Goal: Transaction & Acquisition: Purchase product/service

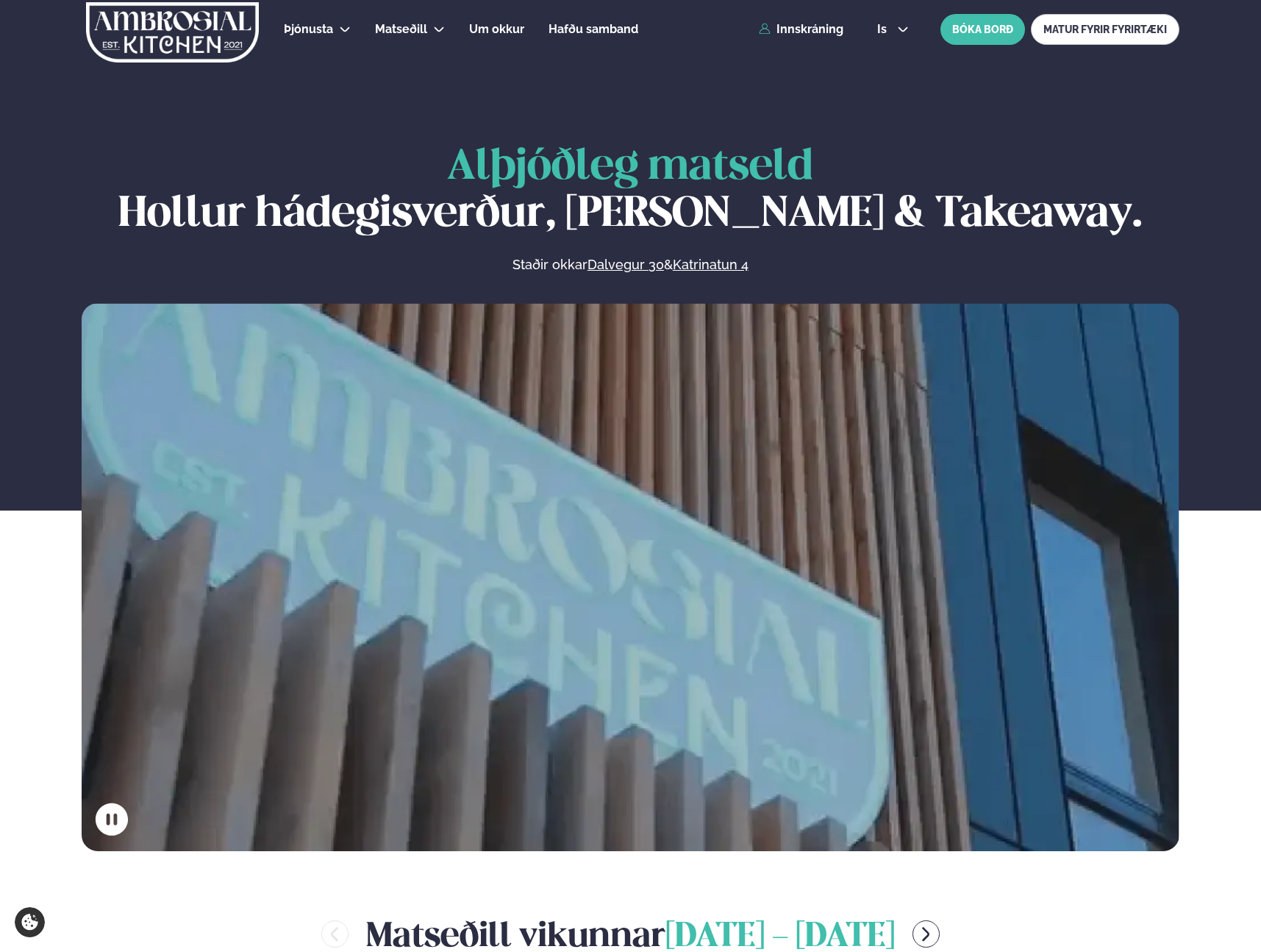
click at [802, 19] on div "Þjónusta Hádegismatur fyrir fyrirtæki Fyrirtækja veitingar Einkapartý Matseðill…" at bounding box center [630, 29] width 1186 height 59
click at [802, 44] on div "Þjónusta Hádegismatur fyrir fyrirtæki Fyrirtækja veitingar Einkapartý Matseðill…" at bounding box center [630, 29] width 1186 height 59
click at [799, 26] on link "Innskráning" at bounding box center [801, 30] width 84 height 13
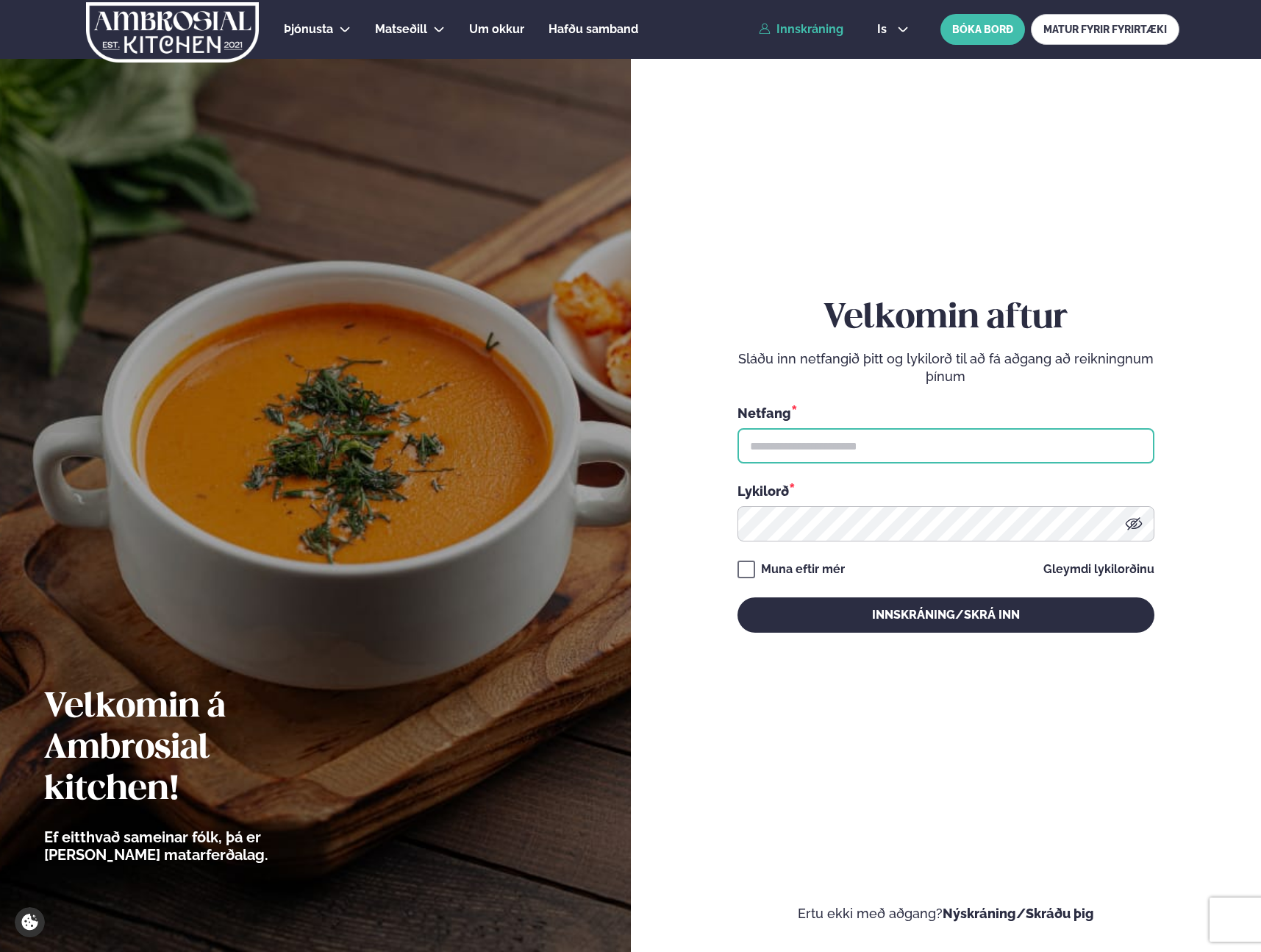
click at [917, 456] on input "text" at bounding box center [946, 445] width 417 height 35
type input "**********"
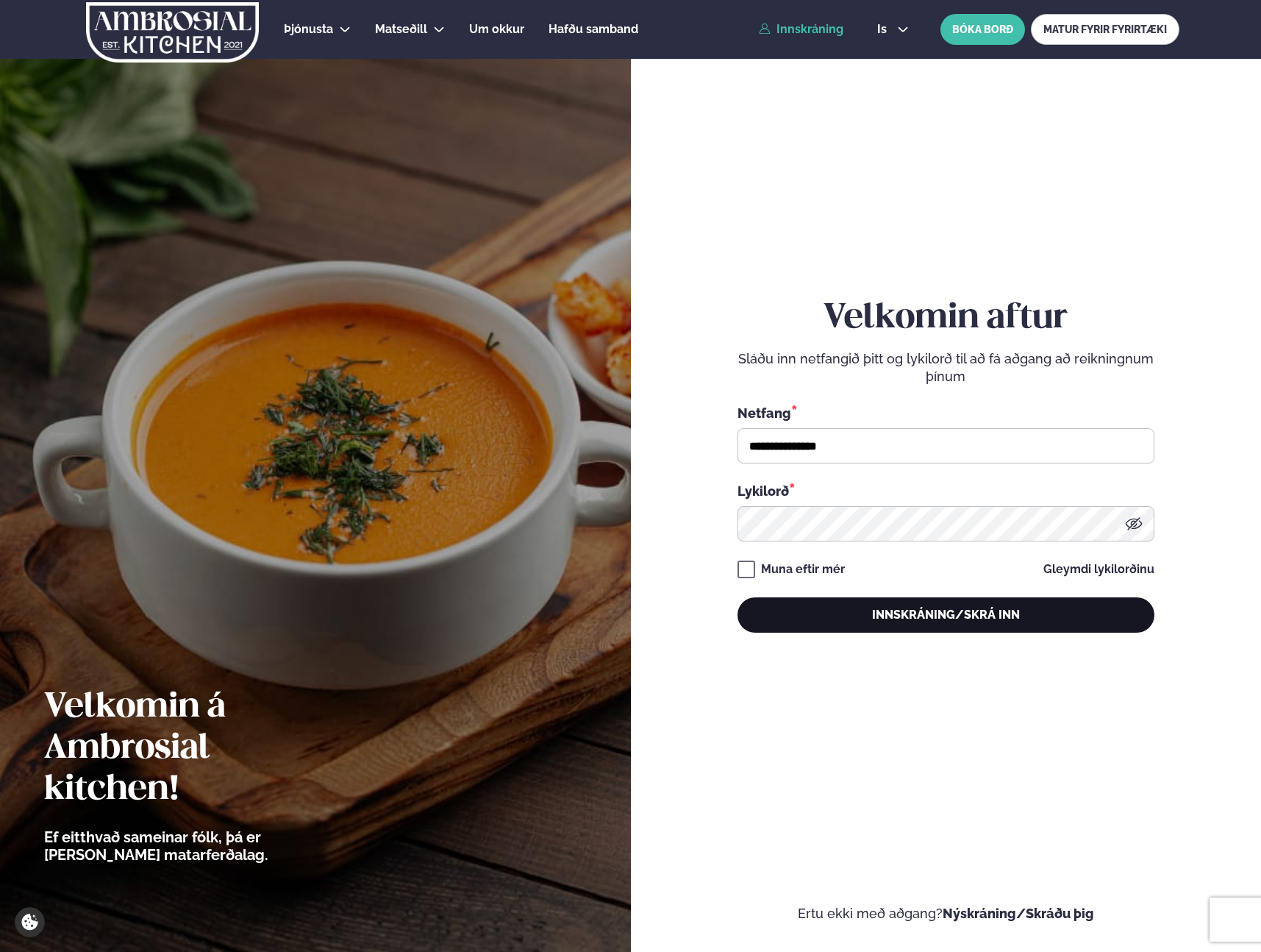
click at [940, 619] on button "Innskráning/Skrá inn" at bounding box center [946, 615] width 417 height 35
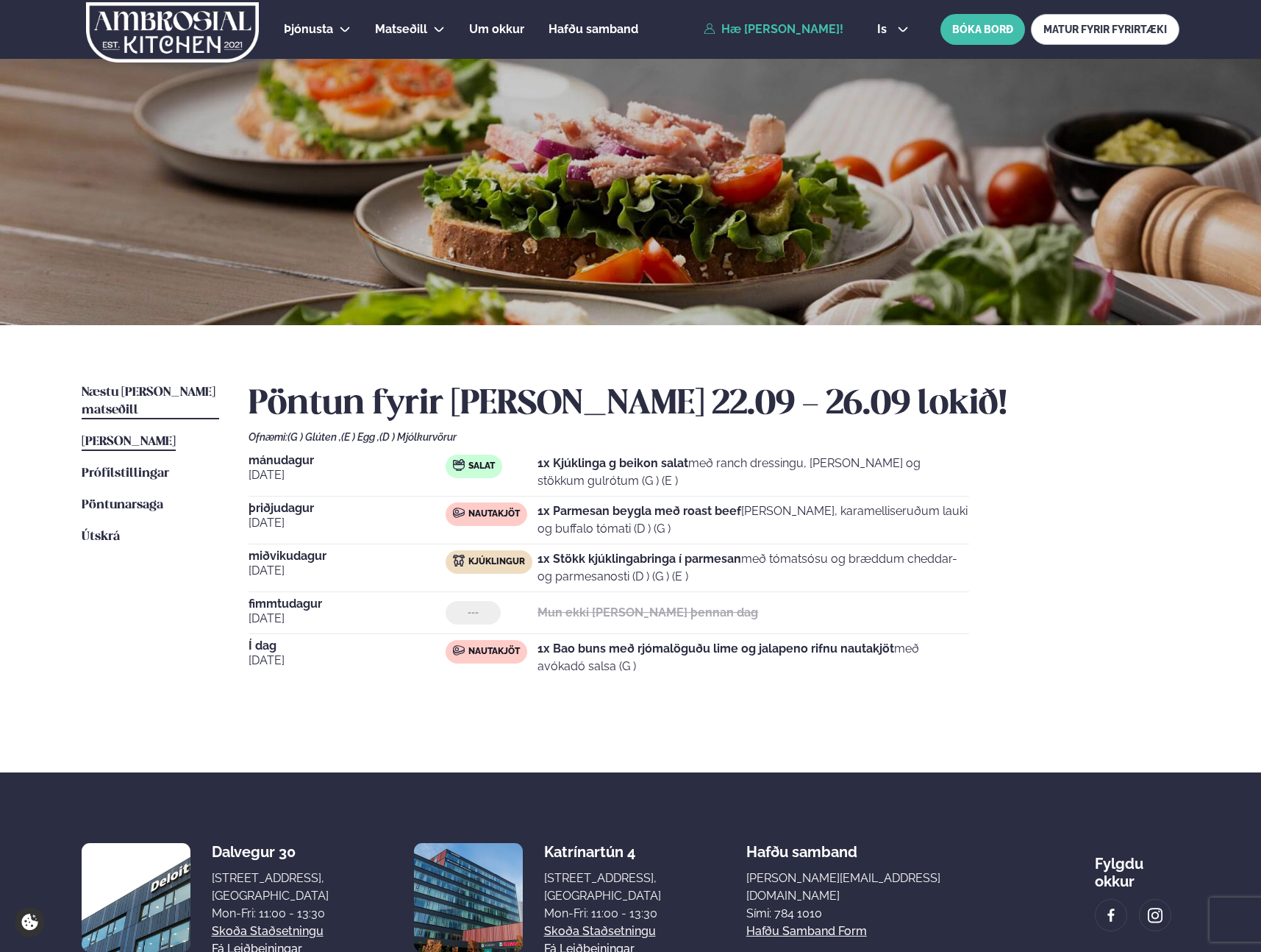
click at [149, 392] on span "Næstu [PERSON_NAME] matseðill" at bounding box center [148, 401] width 134 height 30
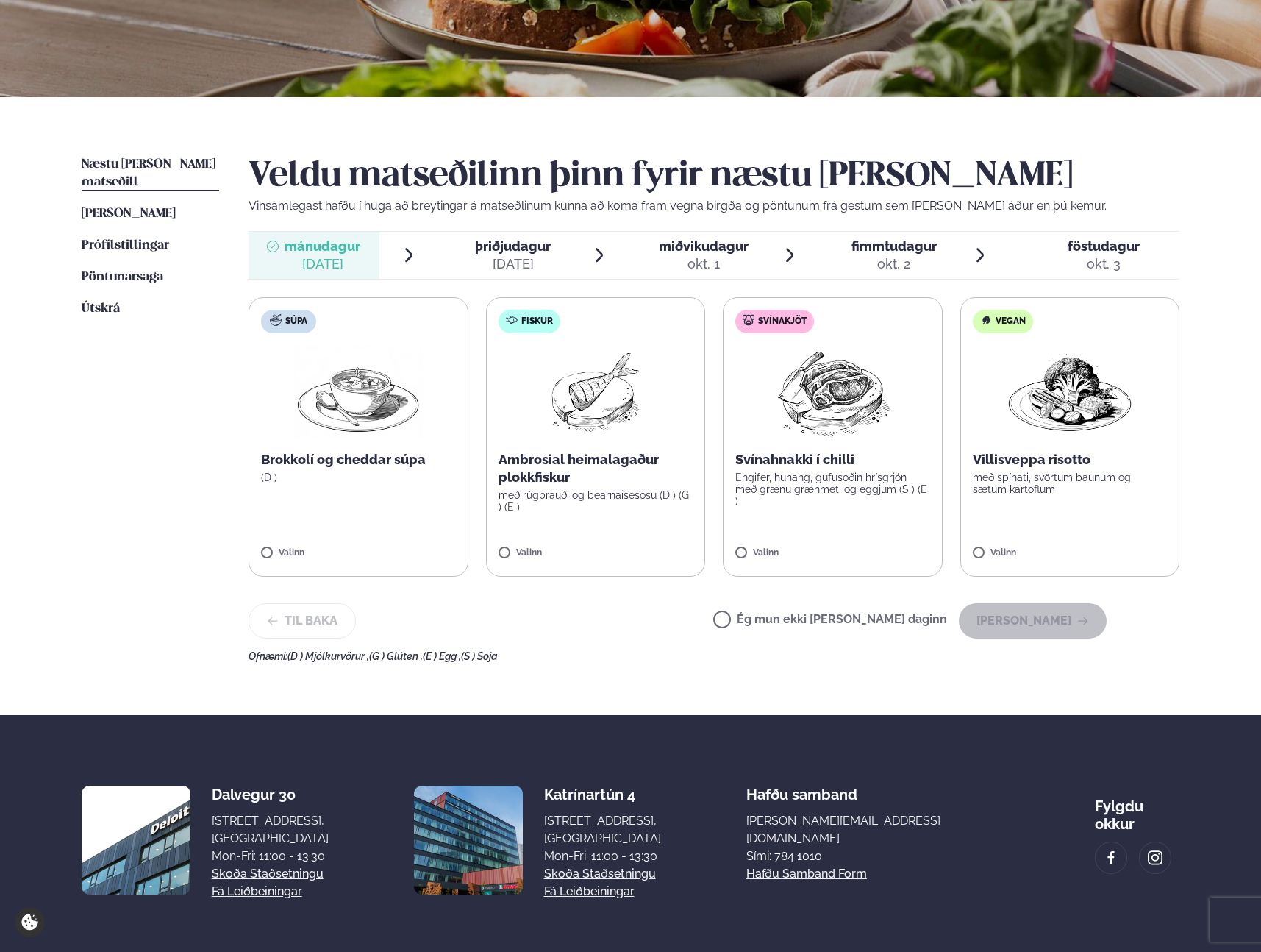
scroll to position [230, 0]
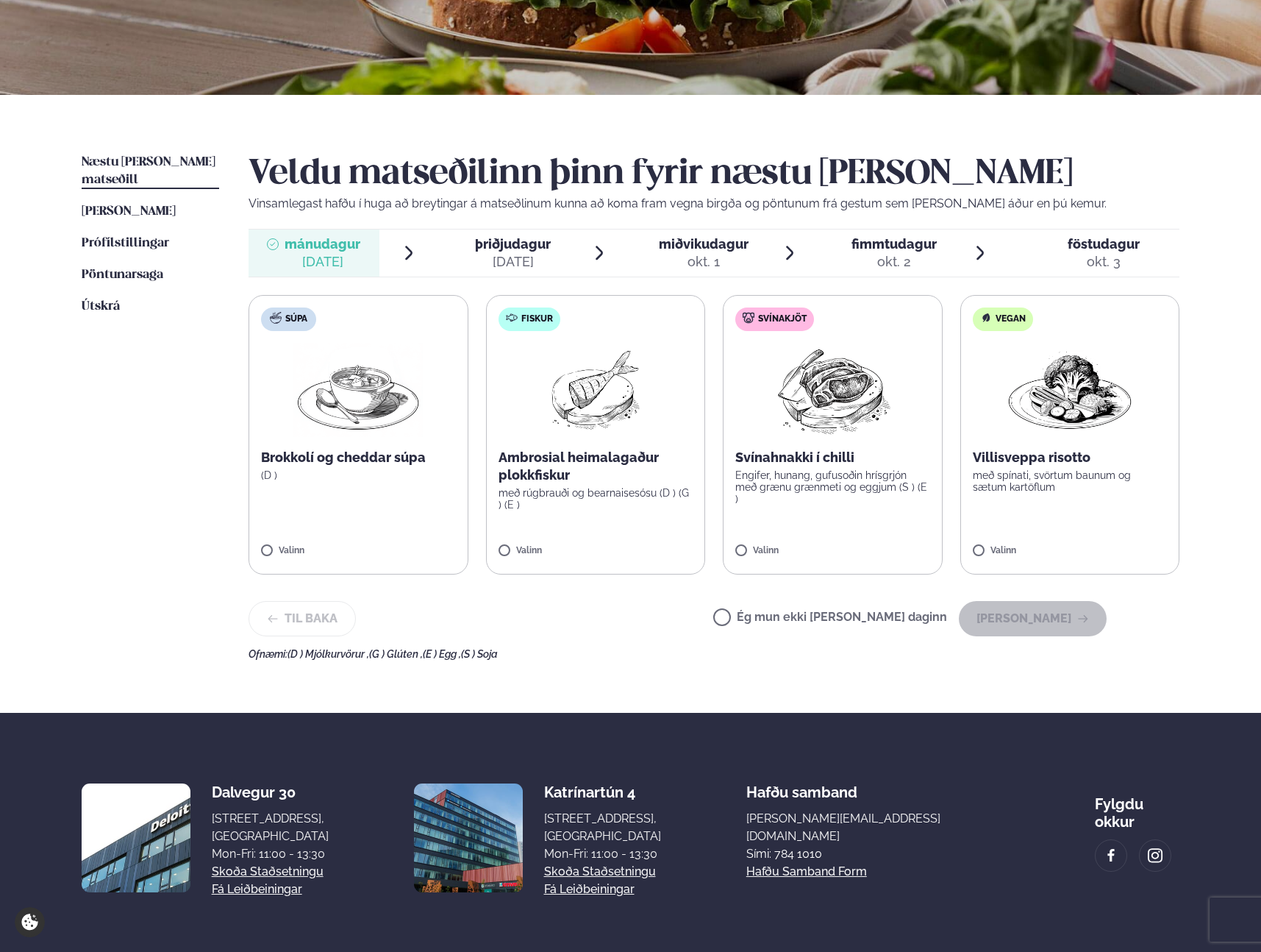
click at [776, 598] on div "Veldu matseðilinn þinn fyrir næstu [PERSON_NAME] Vinsamlegast hafðu í huga að b…" at bounding box center [714, 407] width 931 height 506
click at [773, 614] on label "Ég mun ekki [PERSON_NAME] daginn" at bounding box center [830, 619] width 234 height 16
click at [1019, 608] on button "[PERSON_NAME]" at bounding box center [1033, 618] width 148 height 35
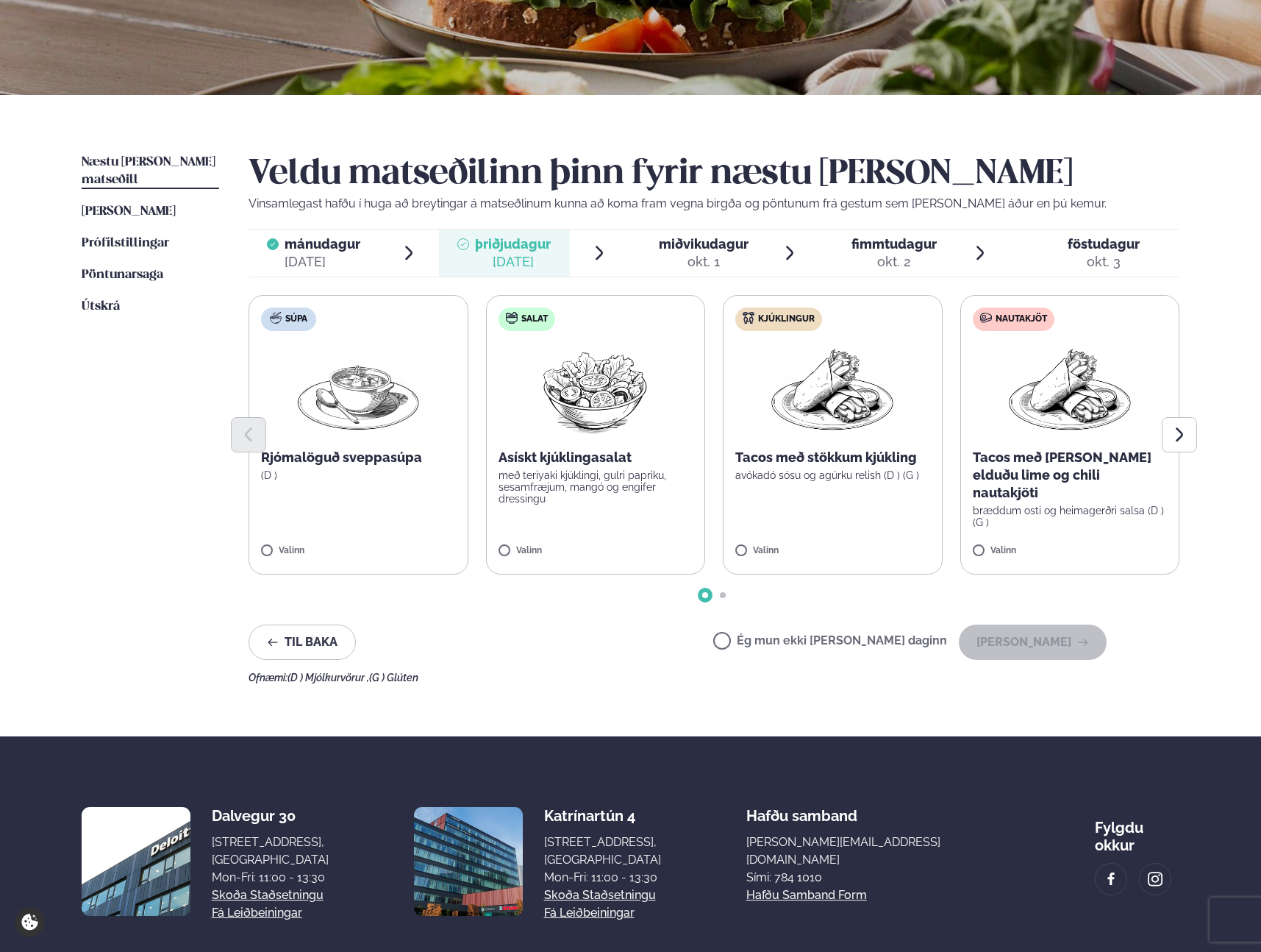
click at [785, 500] on label "Kjúklingur Tacos með stökkum kjúkling avókadó sósu og agúrku relish (D ) (G ) V…" at bounding box center [832, 435] width 220 height 279
click at [1018, 637] on button "[PERSON_NAME]" at bounding box center [1033, 641] width 148 height 35
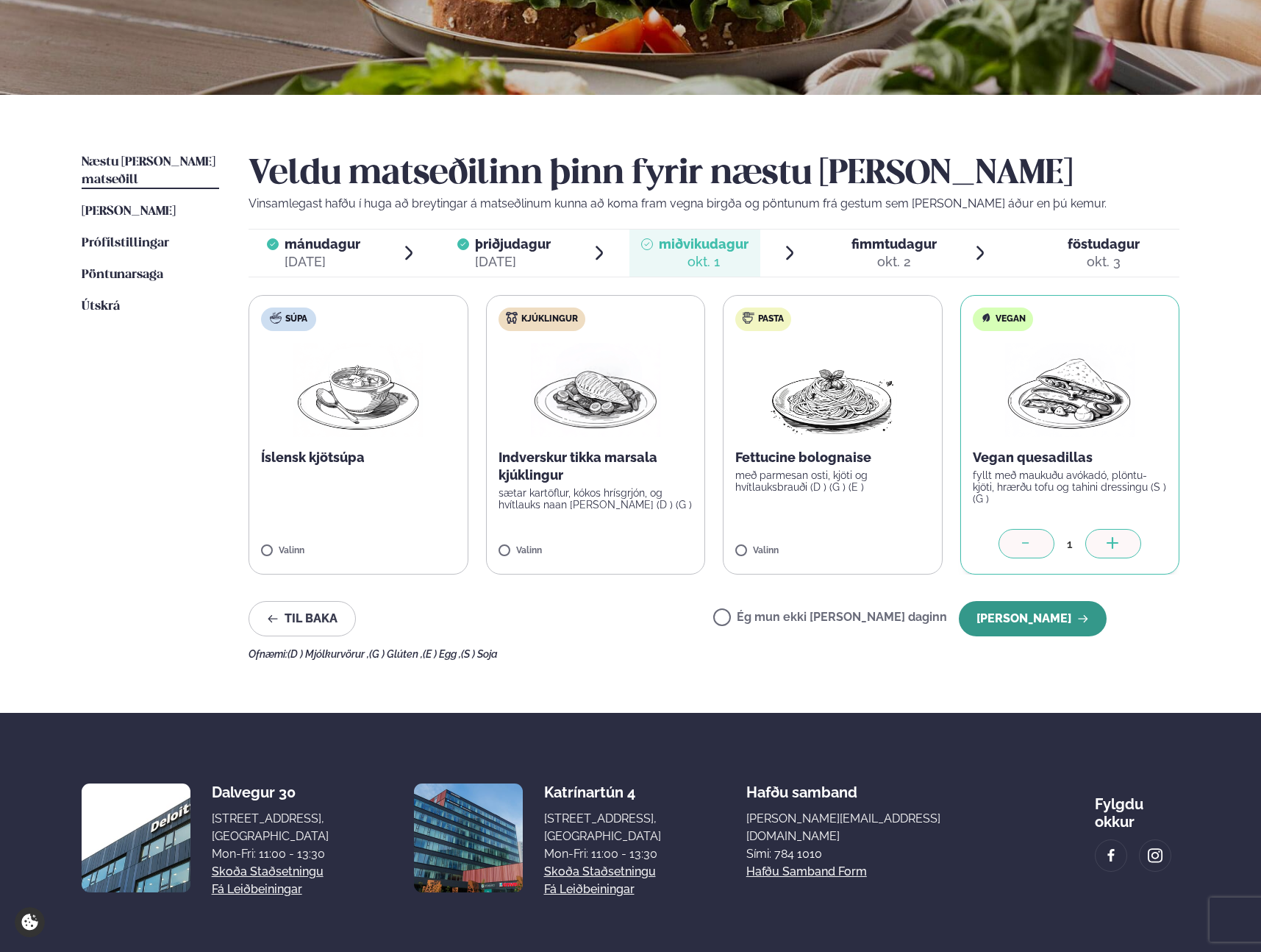
click at [1036, 611] on button "[PERSON_NAME]" at bounding box center [1033, 618] width 148 height 35
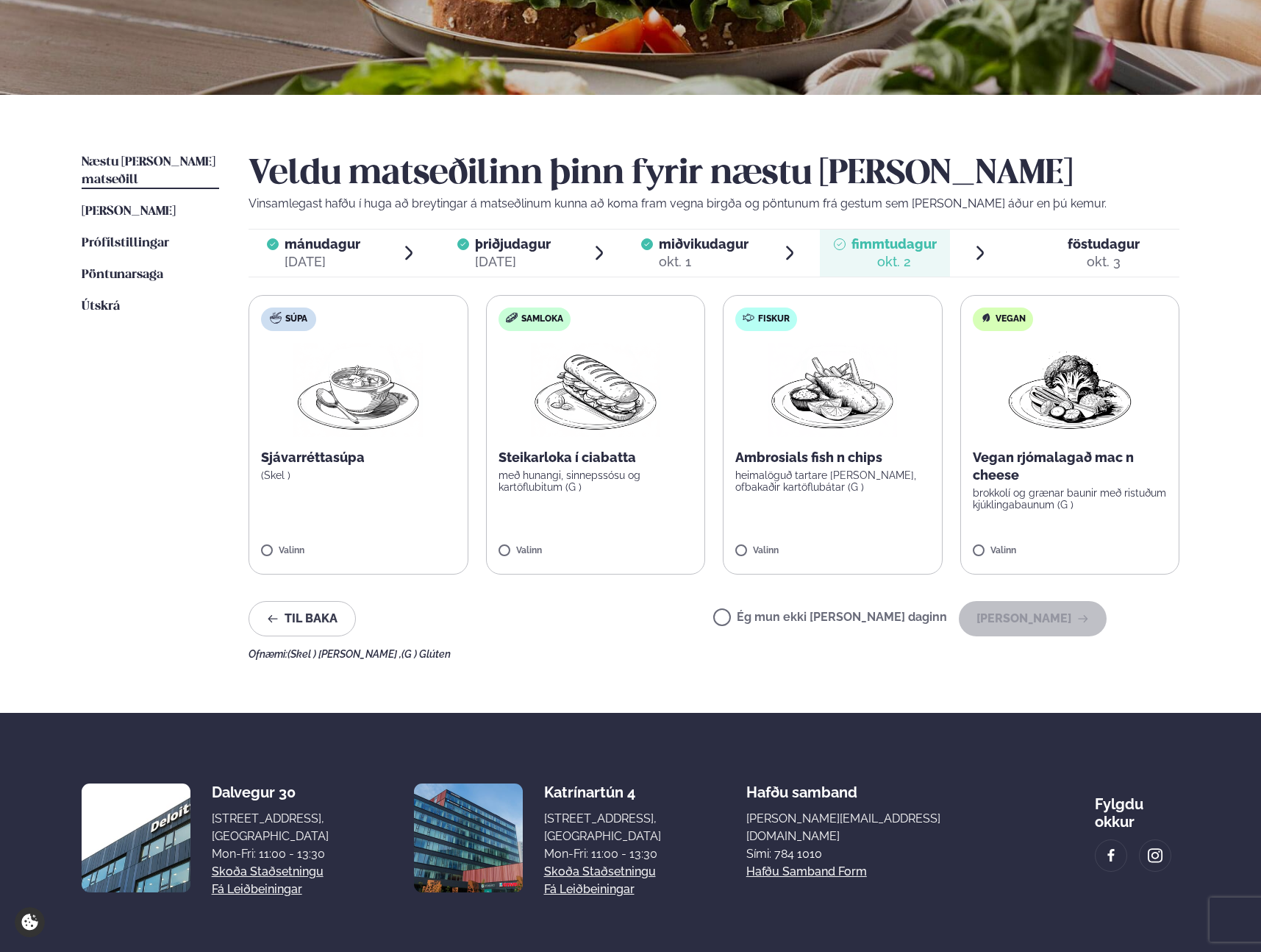
click at [856, 470] on p "heimalöguð tartare [PERSON_NAME], ofbakaðir kartöflubátar (G )" at bounding box center [832, 481] width 195 height 24
click at [1039, 622] on button "[PERSON_NAME]" at bounding box center [1033, 618] width 148 height 35
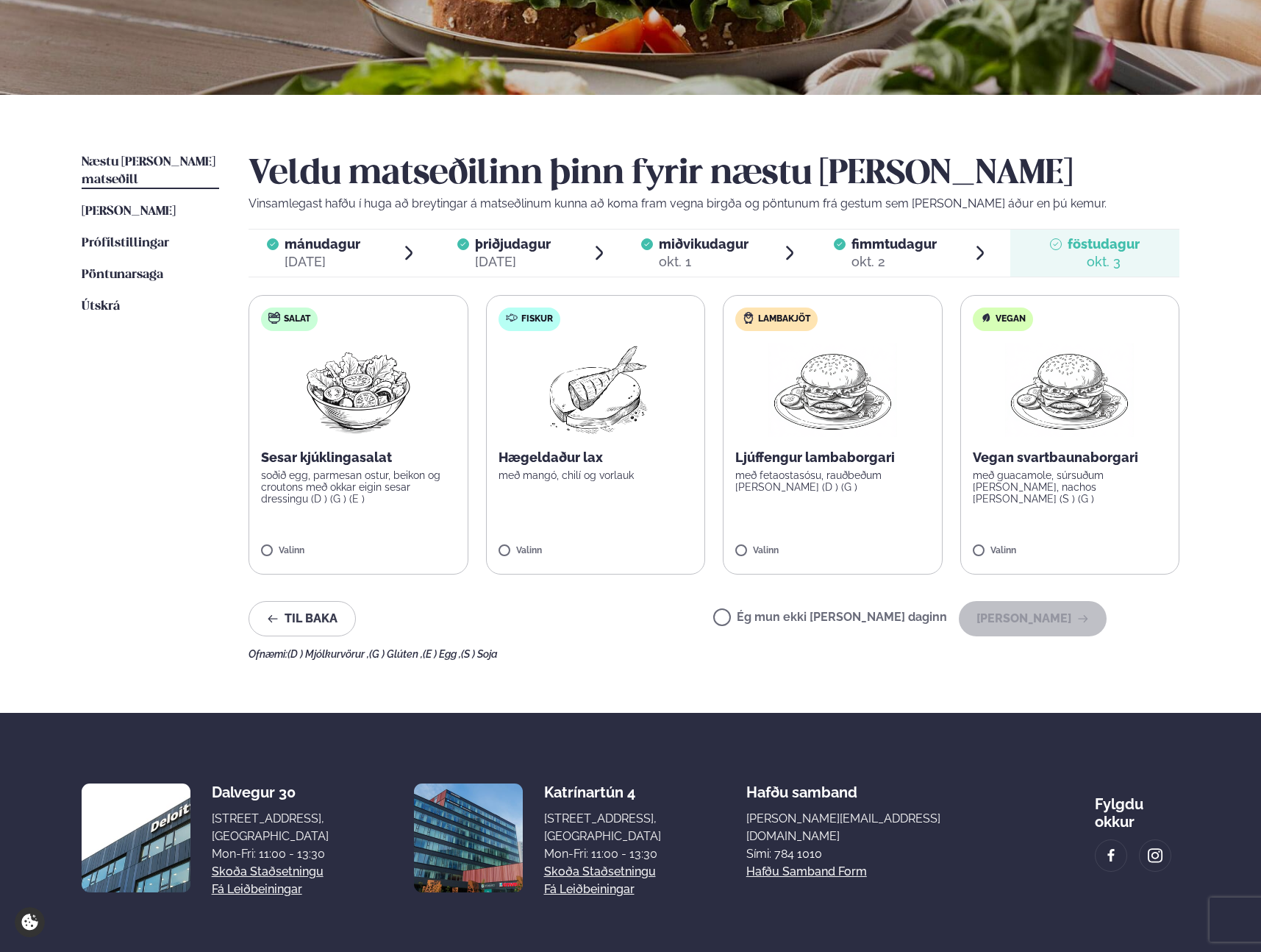
click at [597, 530] on label "Fiskur Hægeldaður lax með mangó, chilí og [PERSON_NAME]" at bounding box center [596, 435] width 220 height 279
click at [1056, 617] on button "[PERSON_NAME]" at bounding box center [1033, 618] width 148 height 35
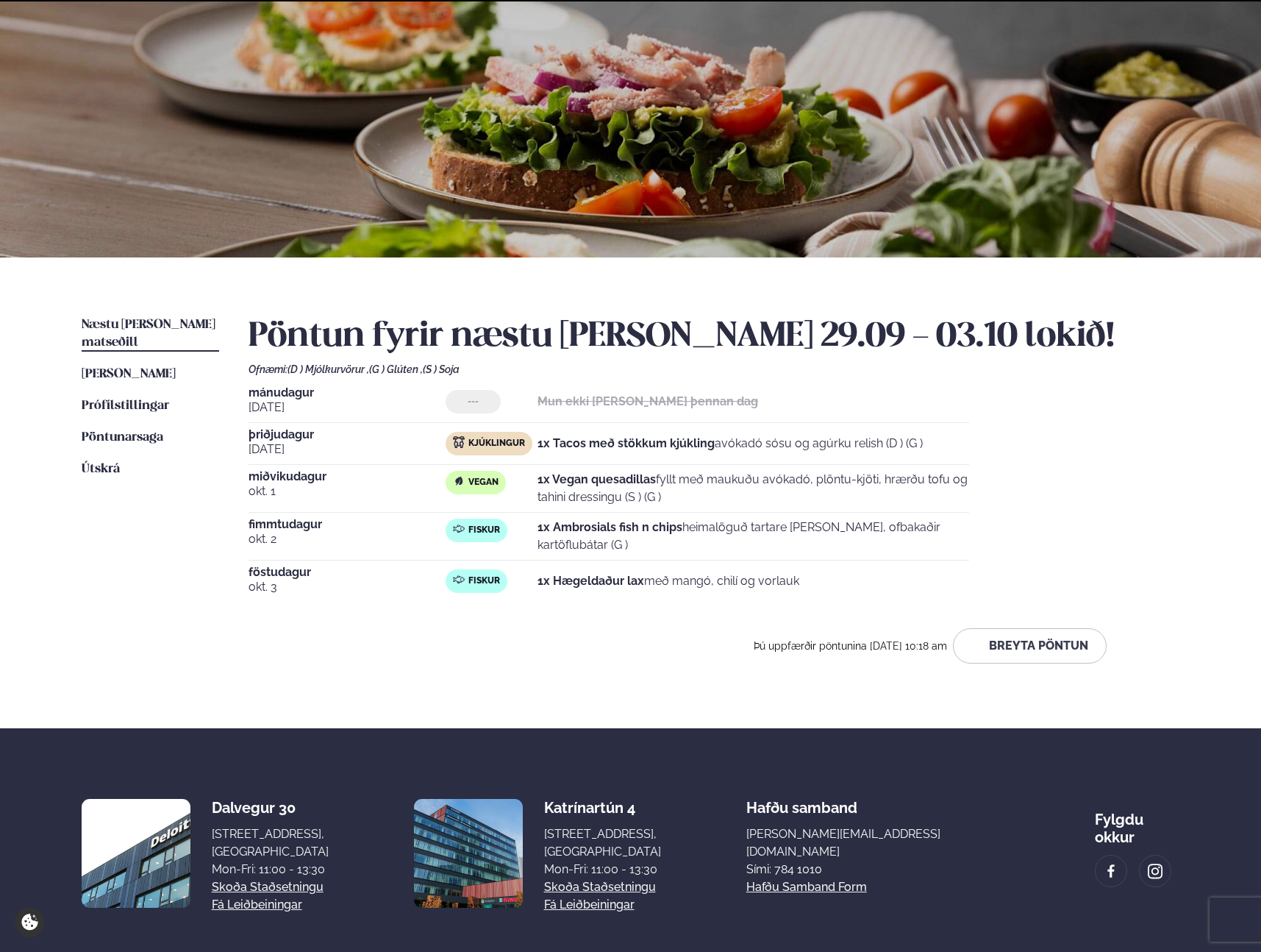
scroll to position [135, 0]
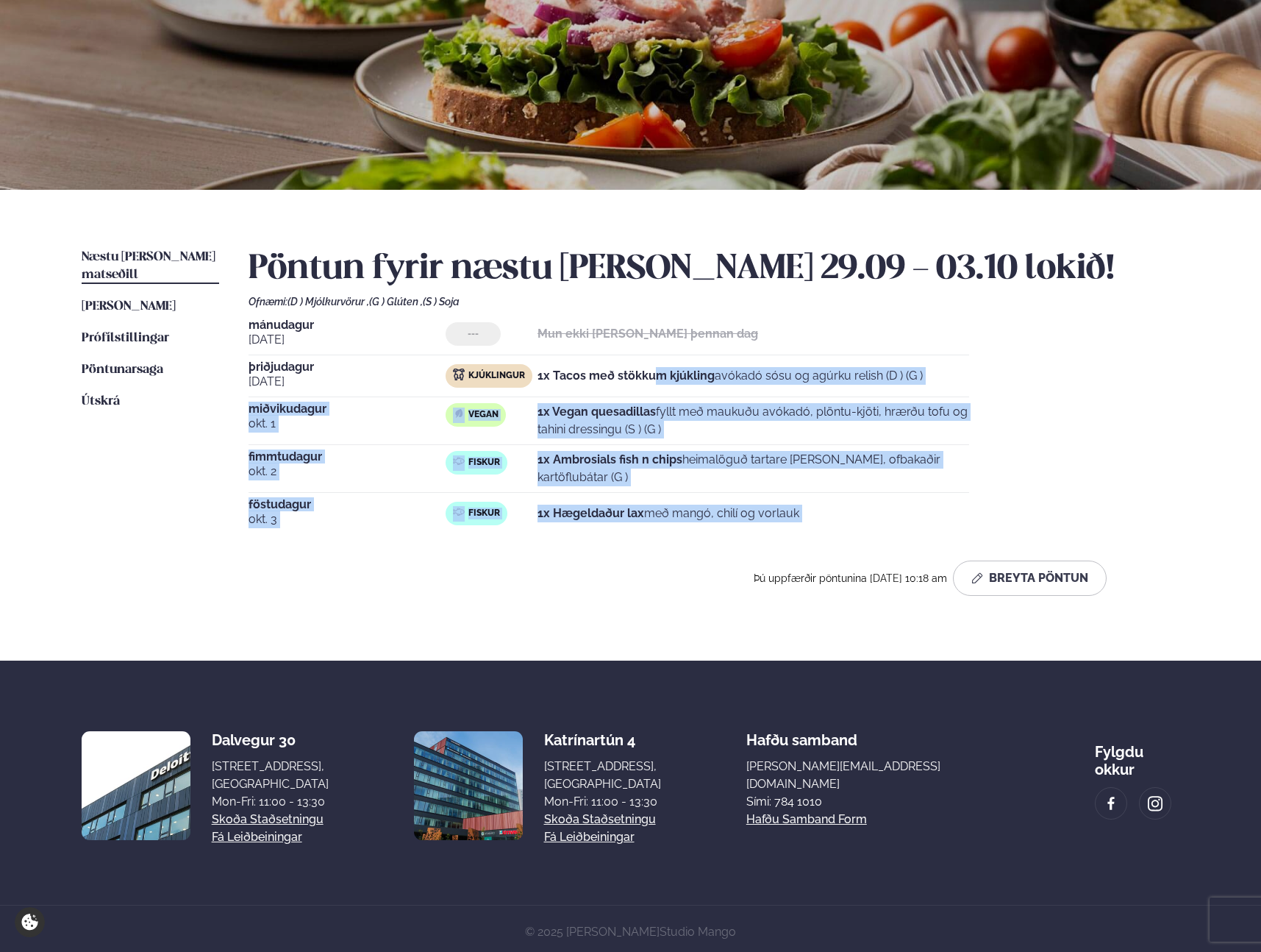
drag, startPoint x: 654, startPoint y: 373, endPoint x: 691, endPoint y: 564, distance: 194.6
click at [691, 564] on div "Pöntun fyrir næstu [PERSON_NAME] 29.09 - 03.10 lokið! Ofnæmi: (D ) Mjólkurvörur…" at bounding box center [714, 422] width 931 height 347
click at [691, 564] on div "Þú uppfærðir pöntunina [DATE] 10:18 am Breyta Pöntun" at bounding box center [678, 578] width 859 height 35
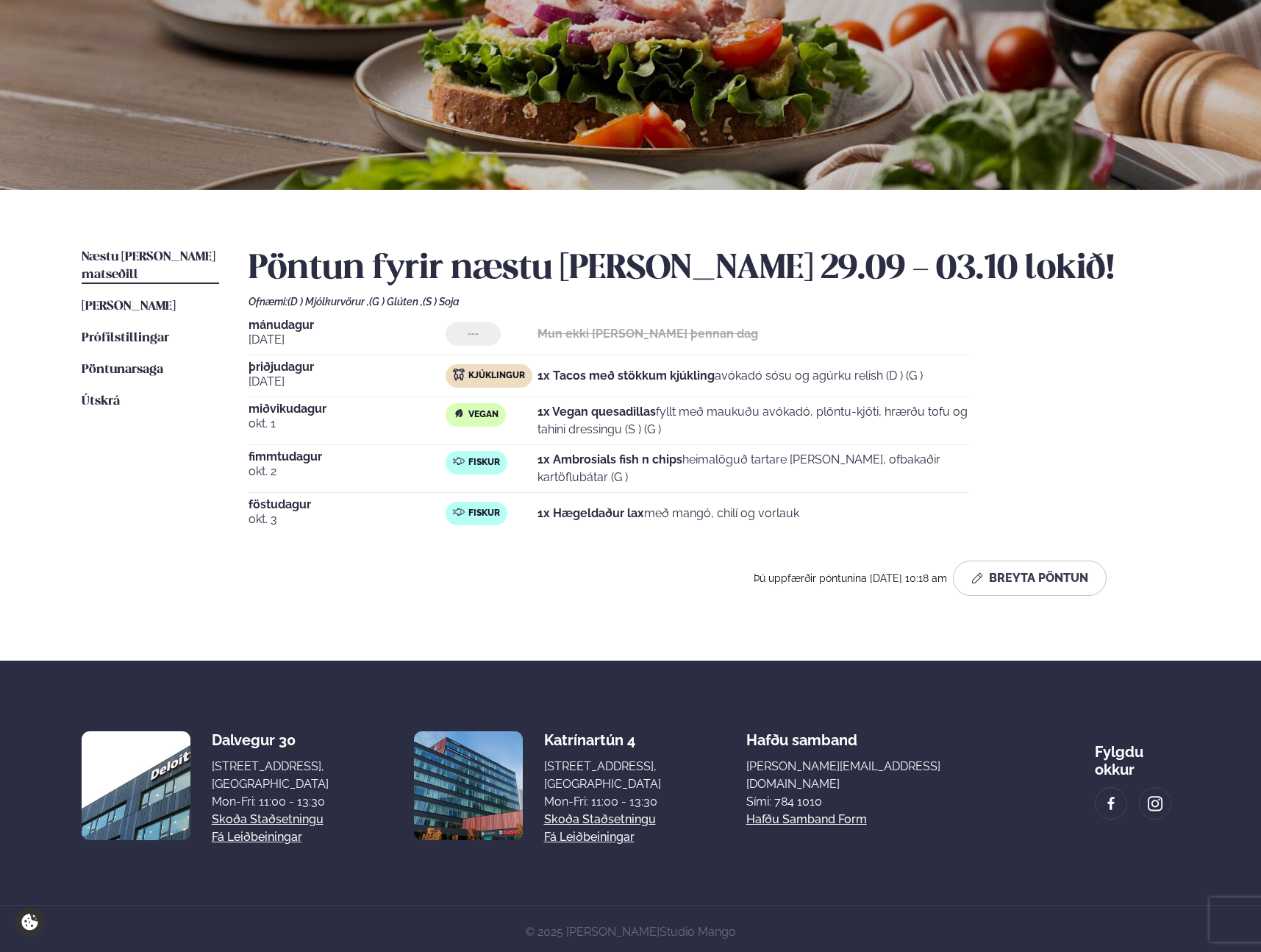
click at [631, 390] on div "[DATE] Kjúklingur 1x Tacos með stökkum kjúkling avókadó sósu og agúrku relish (…" at bounding box center [608, 379] width 720 height 36
drag, startPoint x: 638, startPoint y: 373, endPoint x: 638, endPoint y: 407, distance: 34.0
click at [638, 402] on div "[DATE] --- Mun ekki [PERSON_NAME] þennan dag [DATE] Kjúklingur 1x Tacos með stö…" at bounding box center [714, 427] width 931 height 215
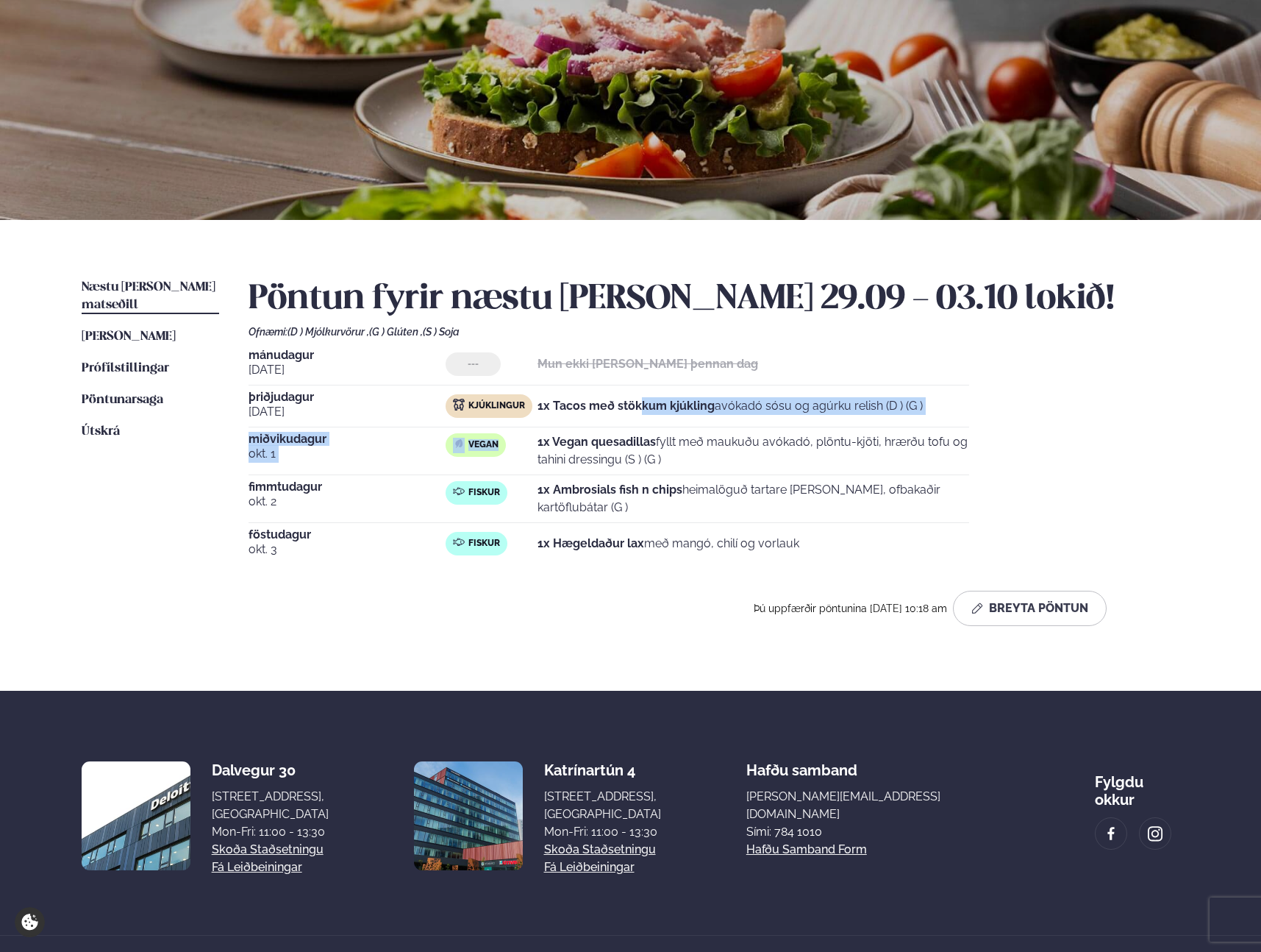
scroll to position [102, 0]
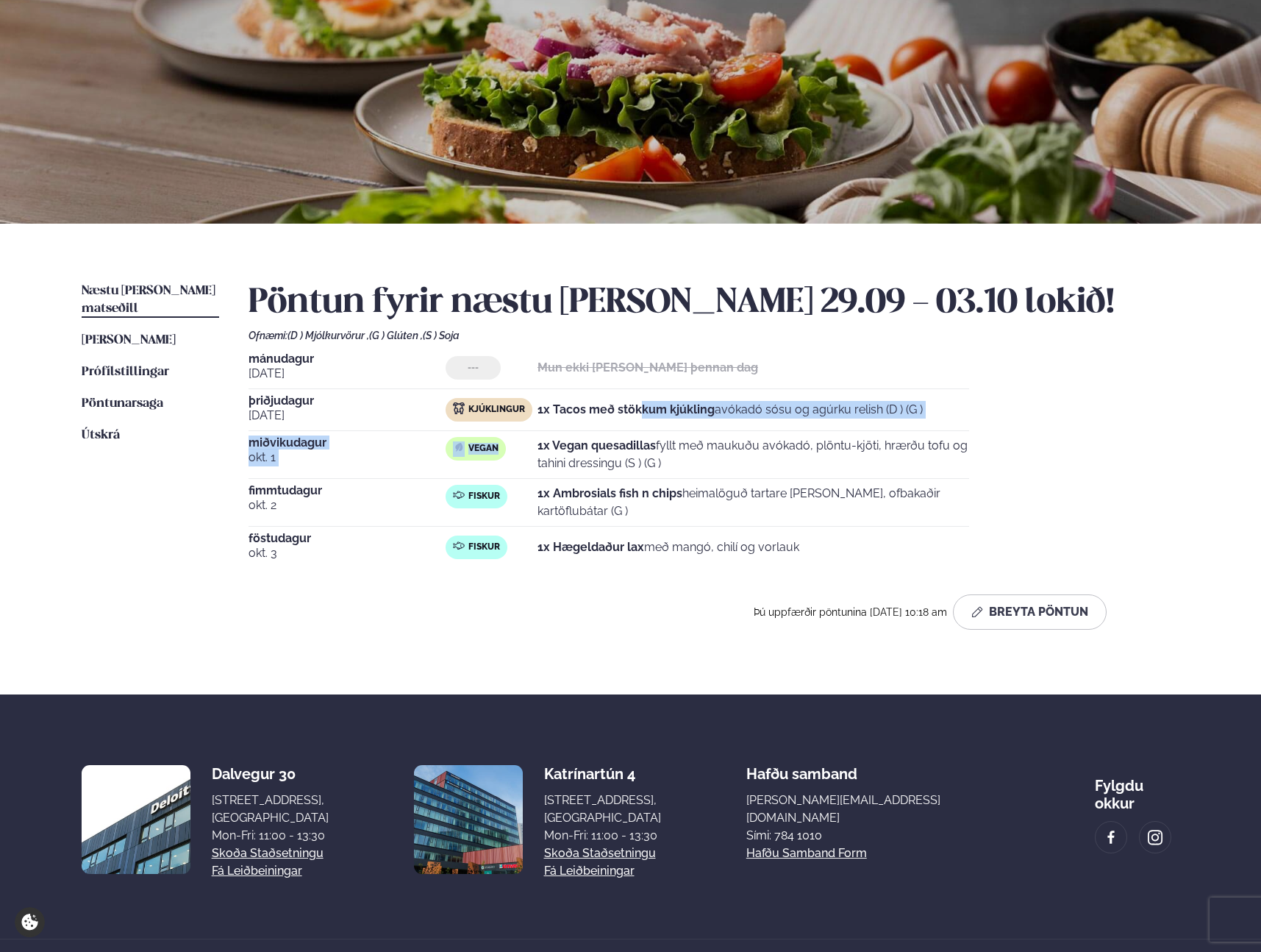
click at [628, 429] on div "[DATE] Kjúklingur 1x Tacos með stökkum kjúkling avókadó sósu og agúrku relish (…" at bounding box center [608, 413] width 720 height 36
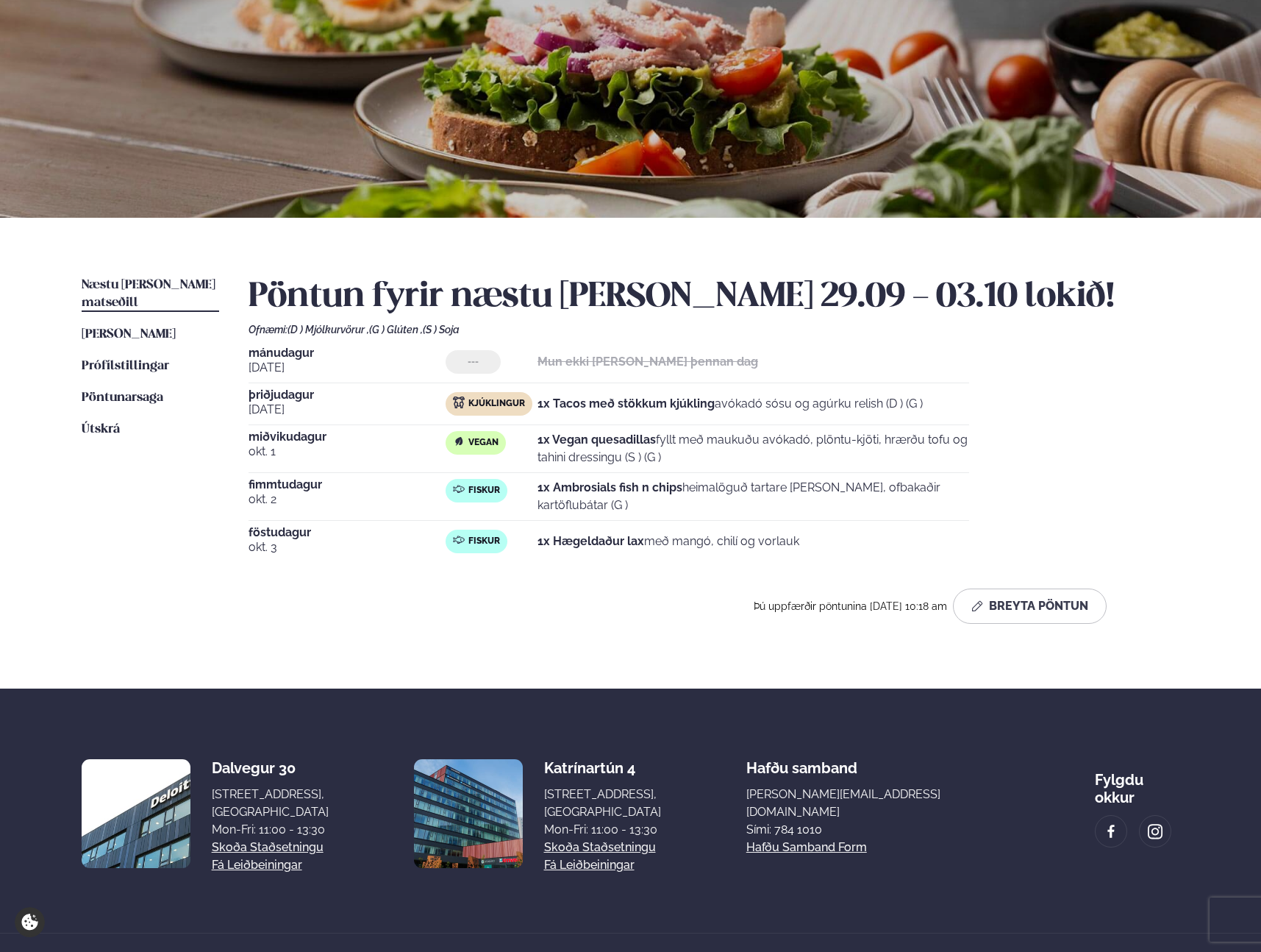
scroll to position [111, 0]
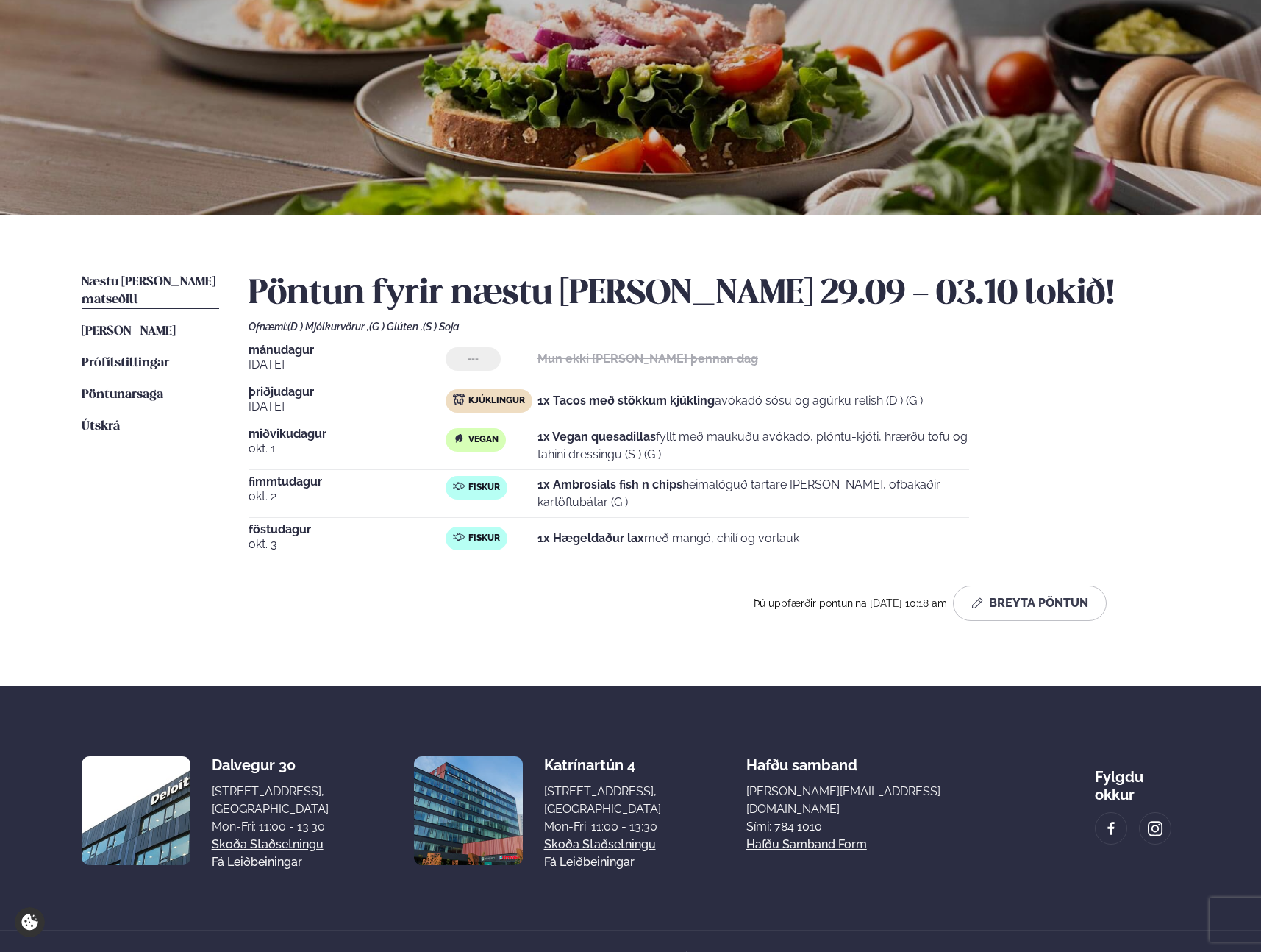
click at [684, 397] on strong "1x Tacos með stökkum kjúkling" at bounding box center [626, 400] width 177 height 14
click at [626, 452] on p "1x Vegan quesadillas fyllt með maukuðu avókadó, plöntu-kjöti, hrærðu tofu og ta…" at bounding box center [753, 446] width 432 height 35
click at [1044, 609] on button "Breyta Pöntun" at bounding box center [1030, 603] width 154 height 35
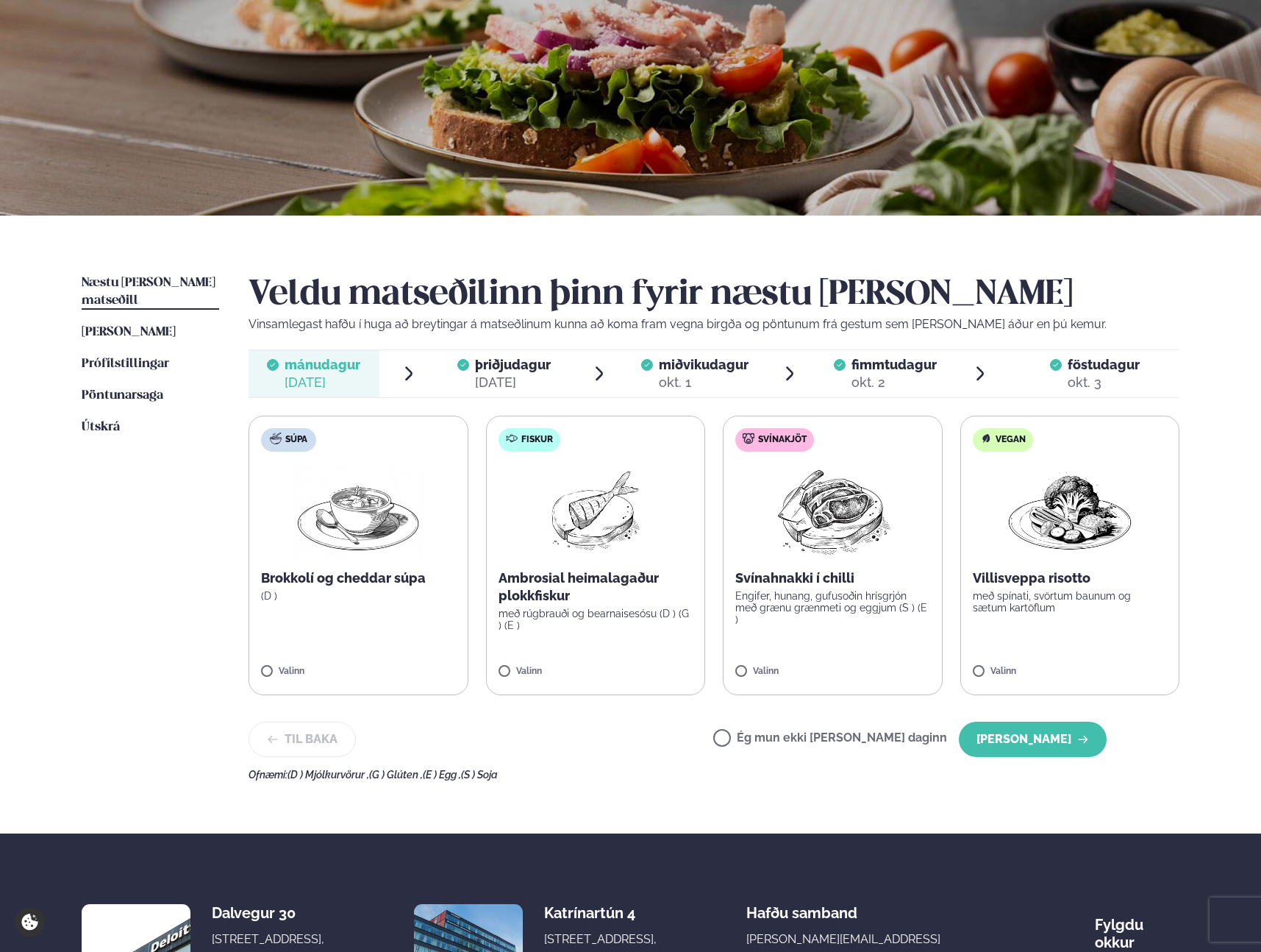
click at [850, 376] on span "fimmtudagur fim. [DATE]" at bounding box center [885, 373] width 131 height 47
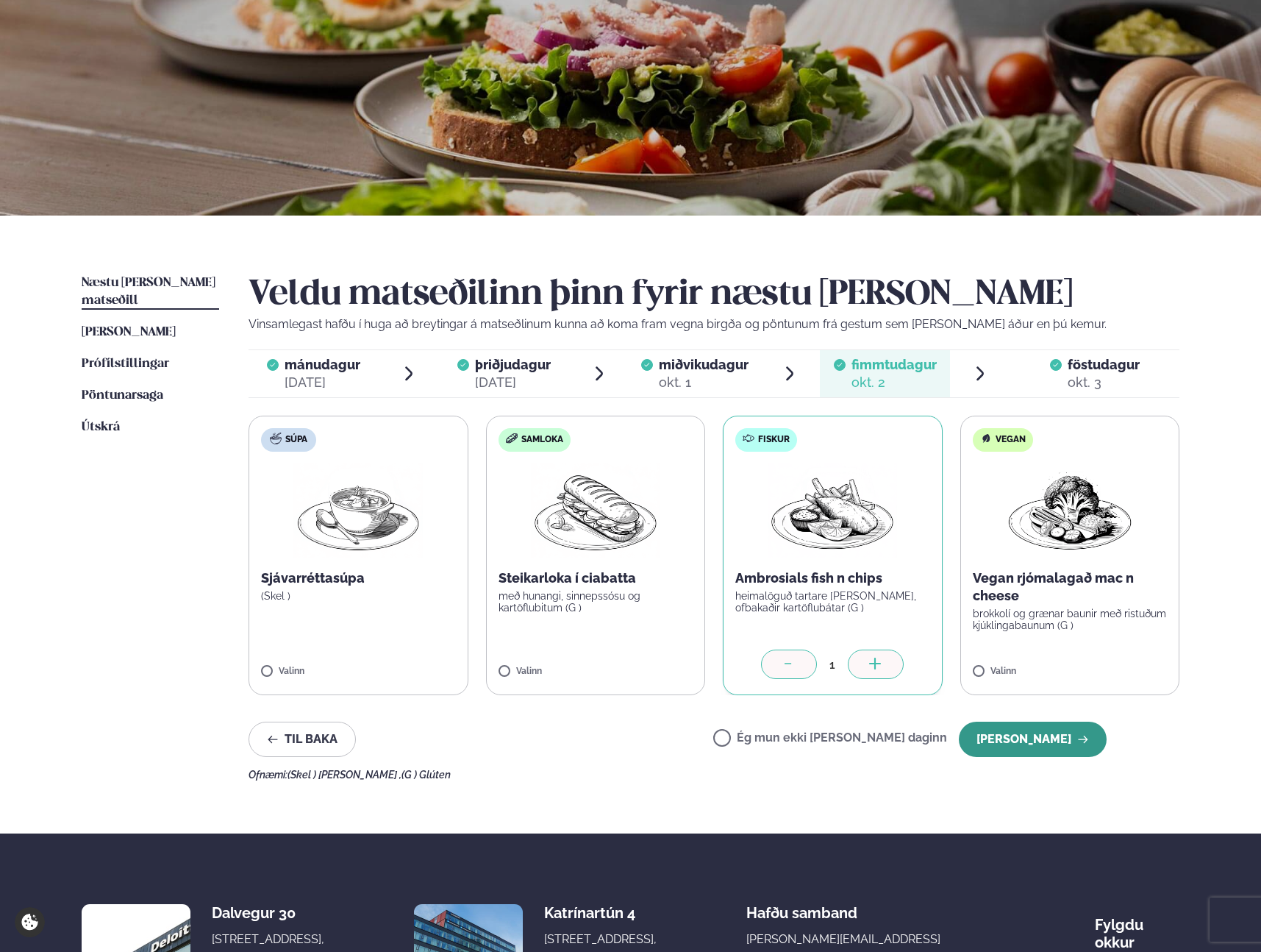
click at [1062, 745] on button "[PERSON_NAME]" at bounding box center [1033, 738] width 148 height 35
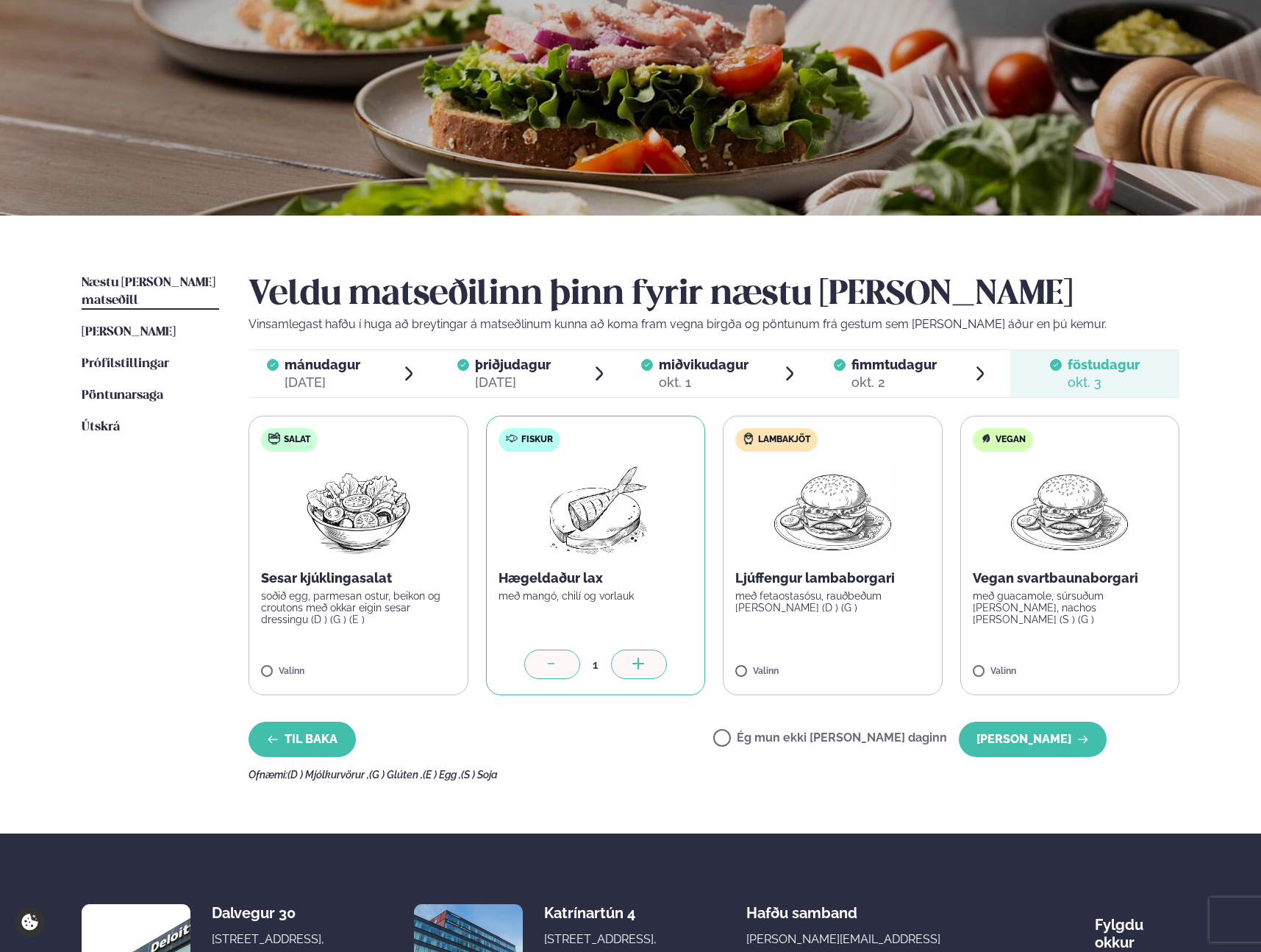
click at [323, 739] on button "Til baka" at bounding box center [302, 738] width 108 height 35
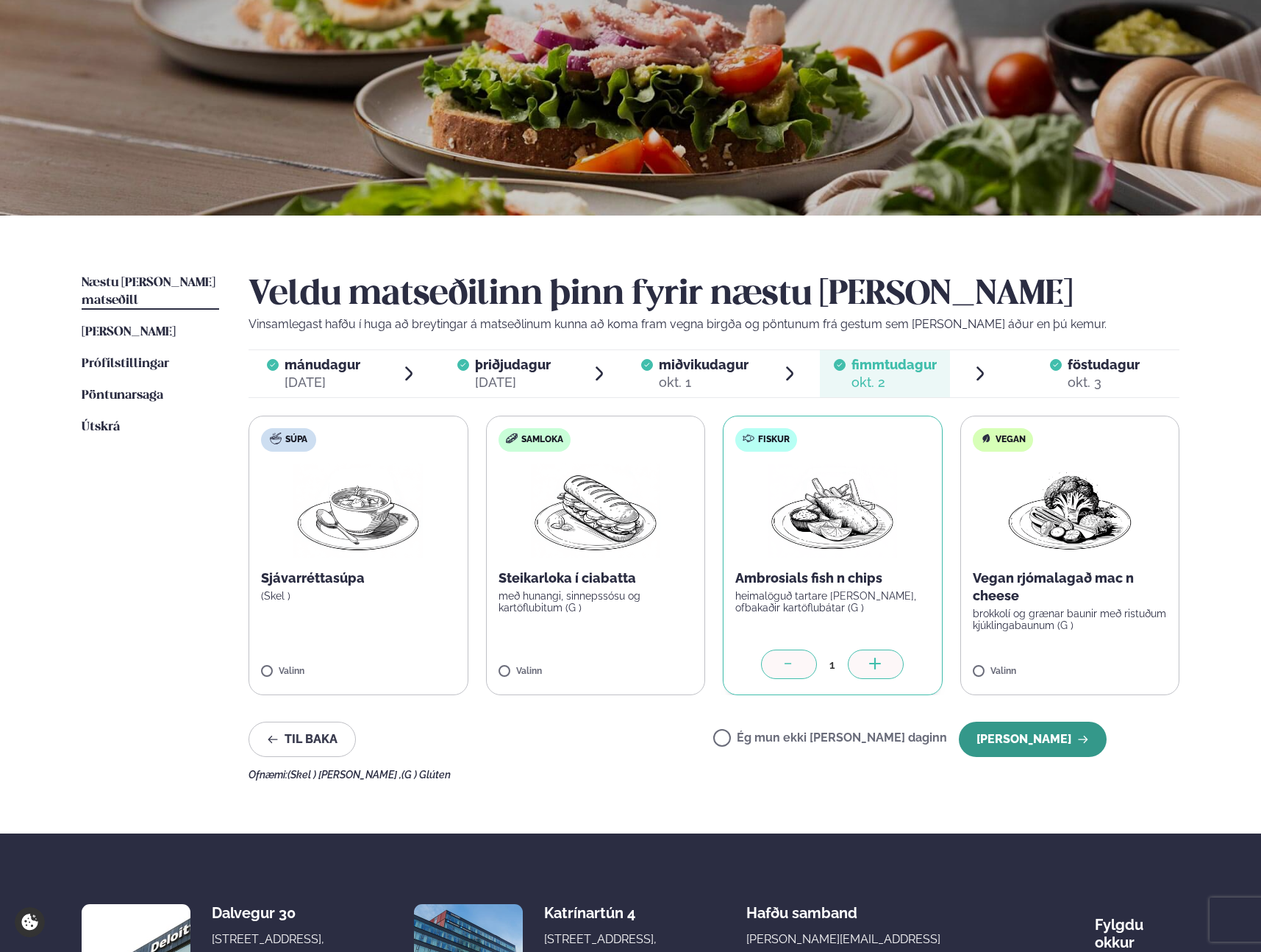
click at [1036, 738] on button "[PERSON_NAME]" at bounding box center [1033, 738] width 148 height 35
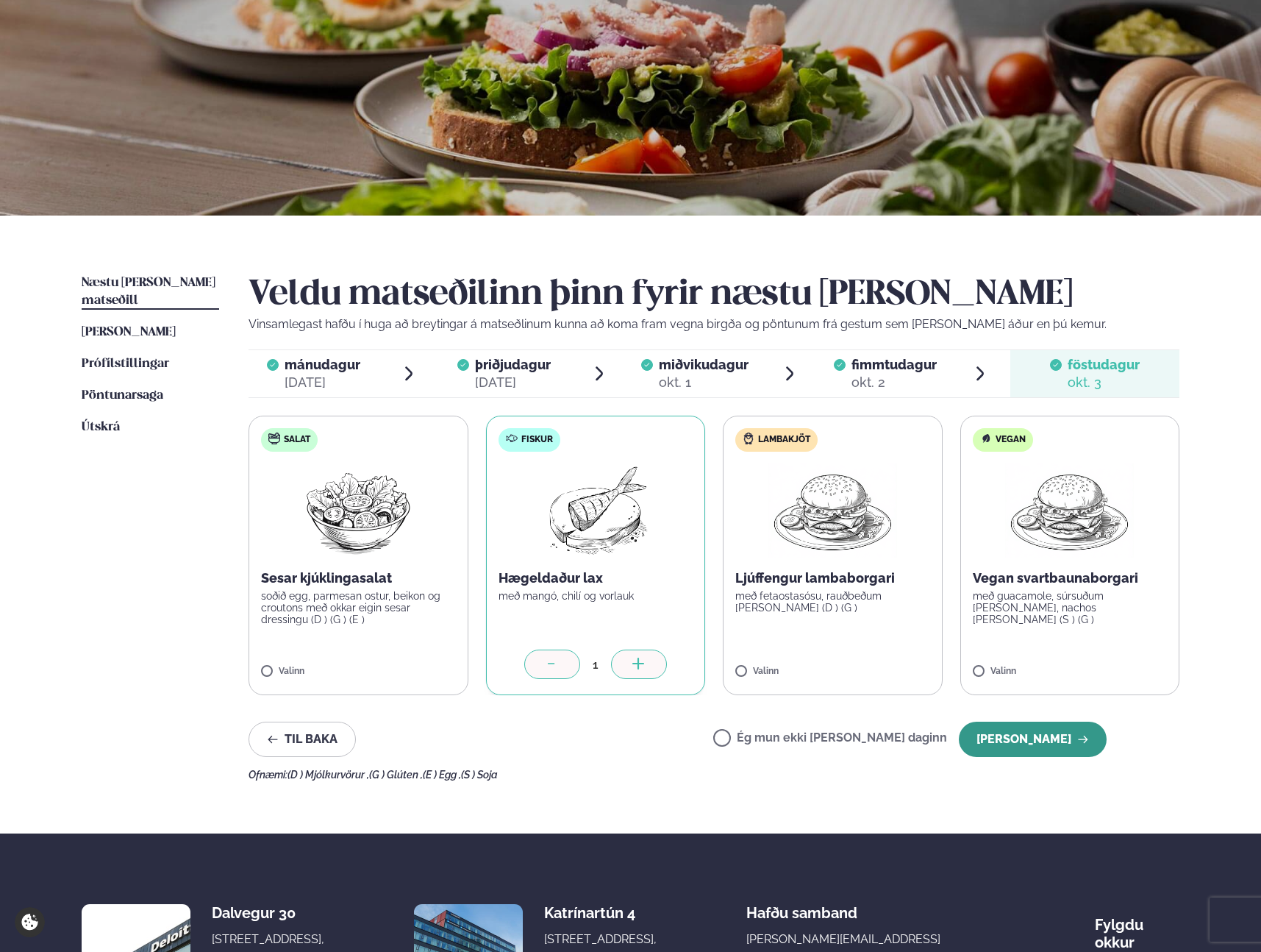
click at [1059, 729] on button "[PERSON_NAME]" at bounding box center [1033, 738] width 148 height 35
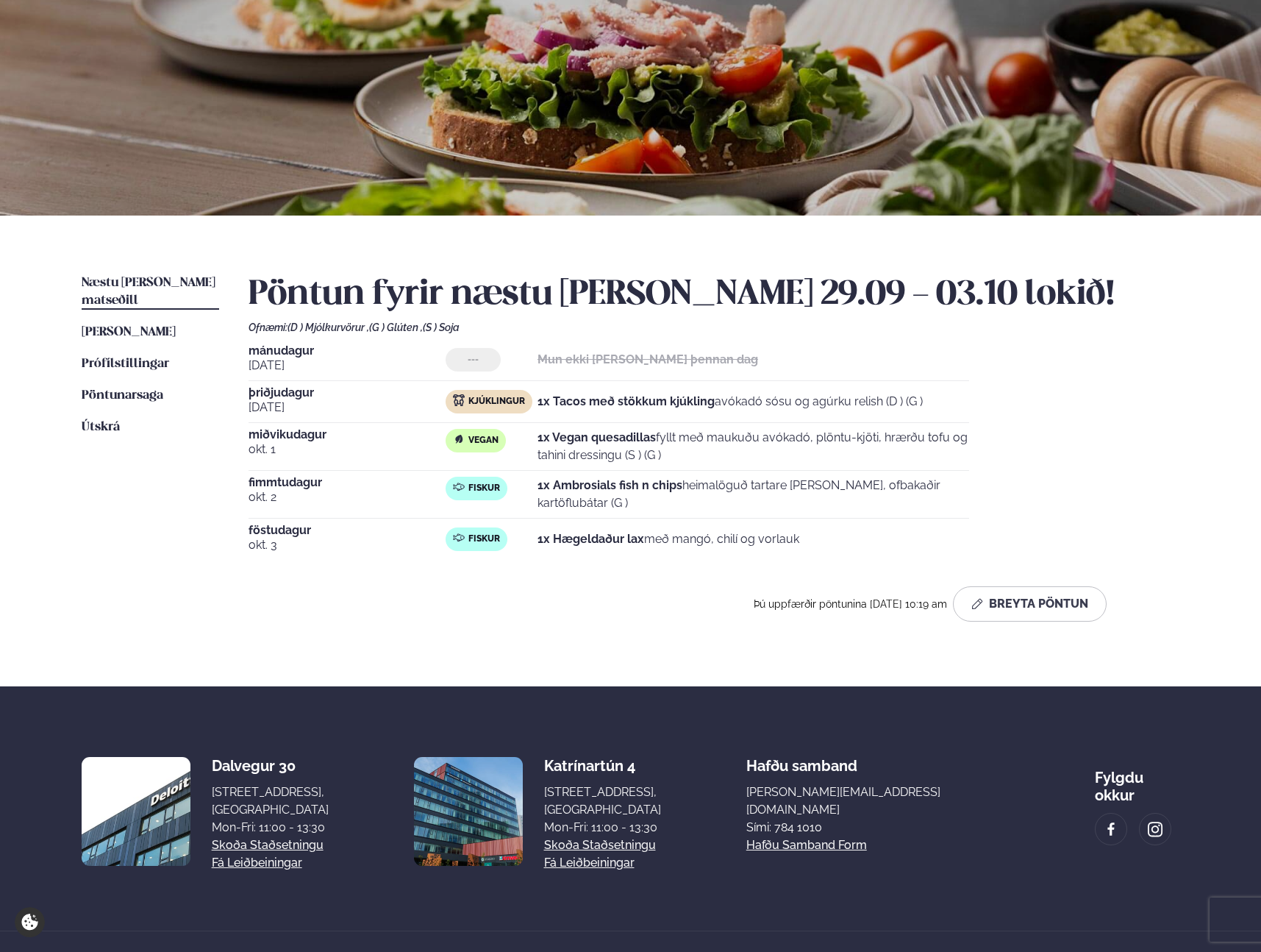
click at [1113, 279] on h2 "Pöntun fyrir næstu [PERSON_NAME] 29.09 - 03.10 lokið!" at bounding box center [714, 294] width 931 height 41
